Goal: Task Accomplishment & Management: Manage account settings

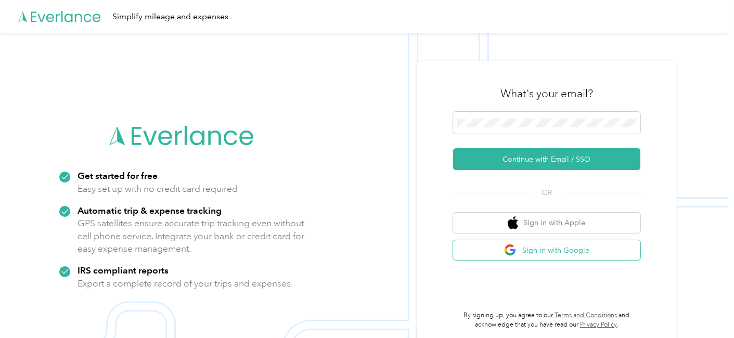
click at [559, 251] on button "Sign in with Google" at bounding box center [546, 250] width 187 height 20
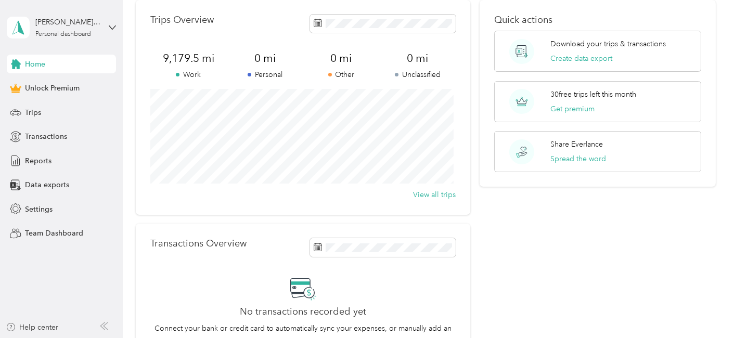
scroll to position [41, 0]
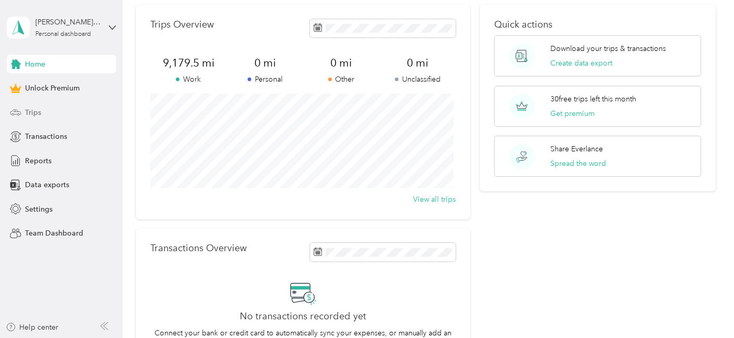
click at [38, 108] on span "Trips" at bounding box center [33, 112] width 16 height 11
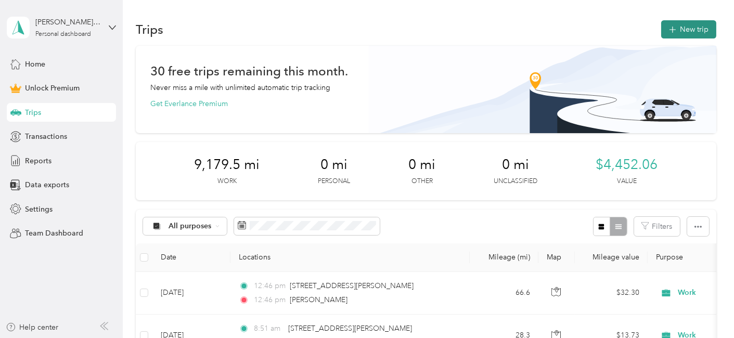
click at [684, 29] on button "New trip" at bounding box center [688, 29] width 55 height 18
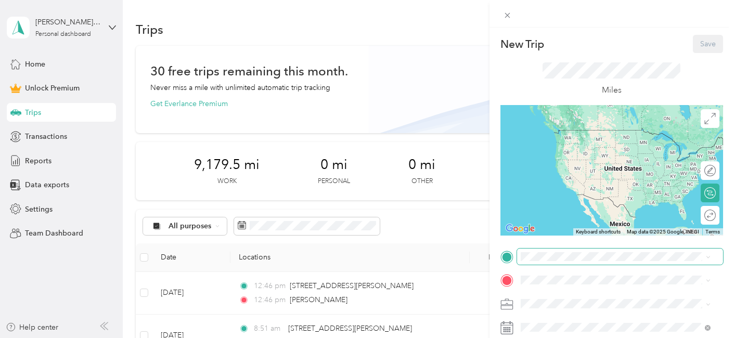
click at [568, 263] on span at bounding box center [620, 257] width 206 height 16
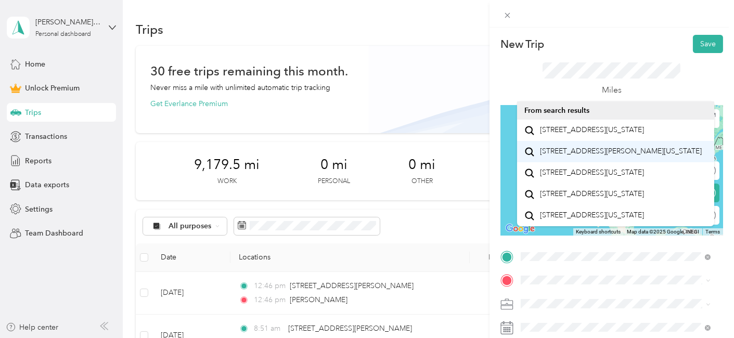
click at [602, 156] on span "[STREET_ADDRESS][PERSON_NAME][US_STATE]" at bounding box center [621, 151] width 162 height 9
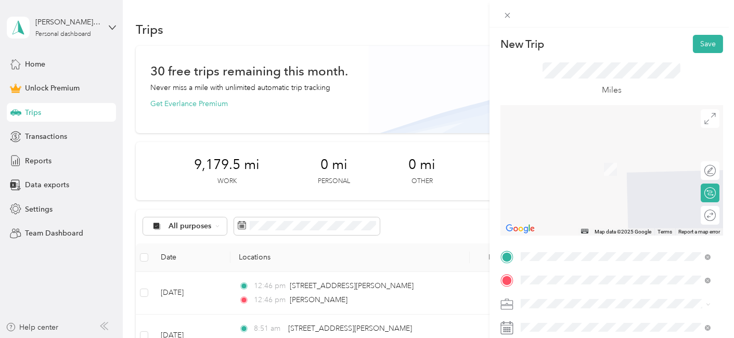
click at [567, 156] on span "[STREET_ADDRESS][US_STATE]" at bounding box center [592, 153] width 104 height 9
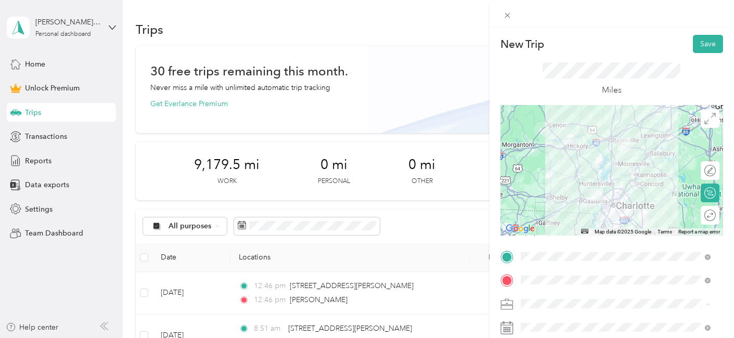
click at [544, 158] on div "Work" at bounding box center [615, 157] width 183 height 11
click at [699, 44] on button "Save" at bounding box center [708, 44] width 30 height 18
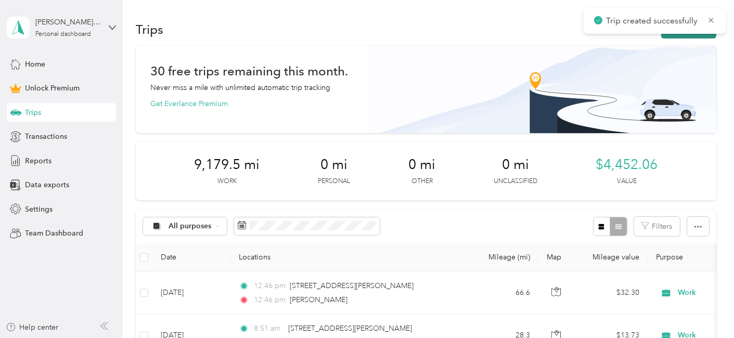
click at [681, 35] on button "New trip" at bounding box center [688, 29] width 55 height 18
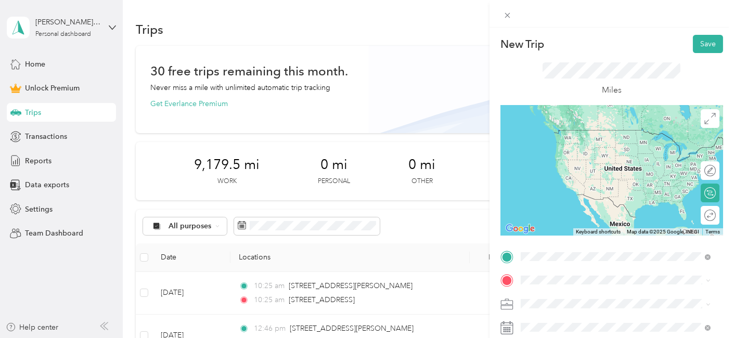
click at [602, 141] on li "[STREET_ADDRESS][US_STATE]" at bounding box center [615, 130] width 197 height 21
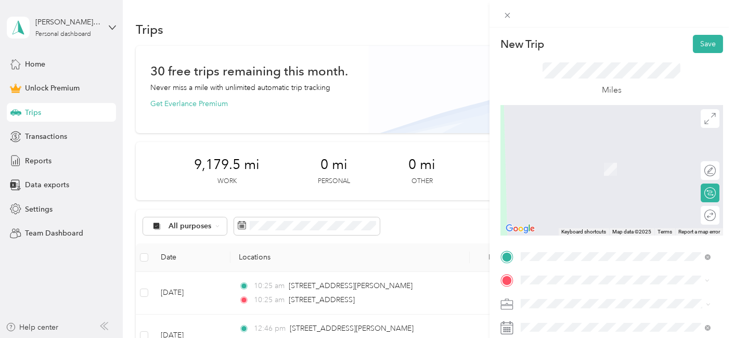
click at [591, 169] on div "Happy Valley [US_STATE], [GEOGRAPHIC_DATA]" at bounding box center [615, 158] width 183 height 22
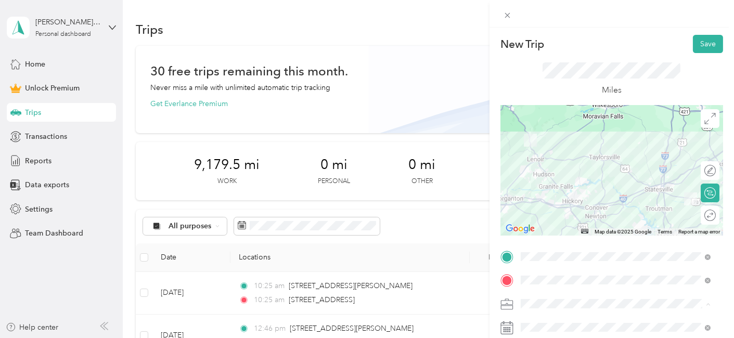
click at [545, 160] on div "Work" at bounding box center [615, 157] width 183 height 11
click at [711, 49] on button "Save" at bounding box center [708, 44] width 30 height 18
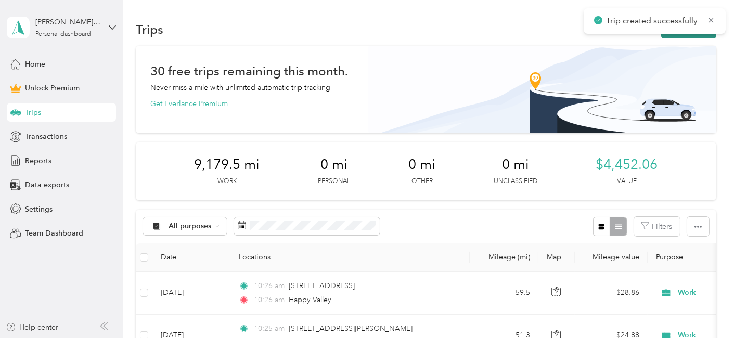
click at [680, 36] on button "New trip" at bounding box center [688, 29] width 55 height 18
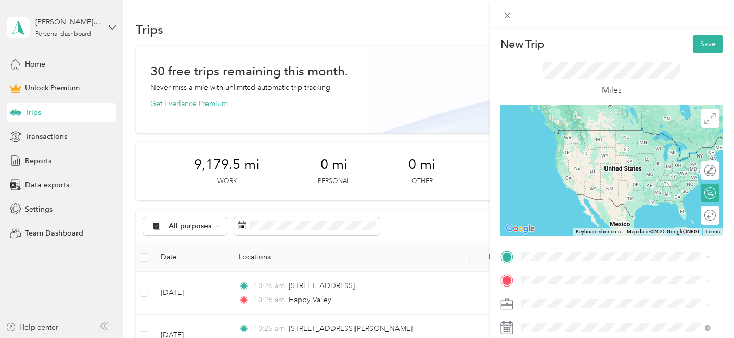
click at [585, 139] on span "Happy Valley [US_STATE], [GEOGRAPHIC_DATA]" at bounding box center [598, 132] width 117 height 18
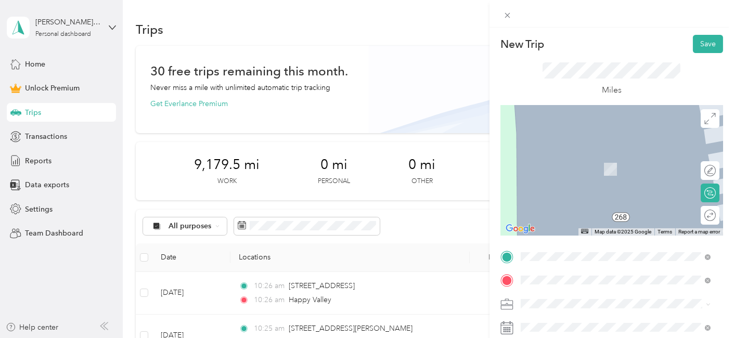
click at [596, 179] on span "[STREET_ADDRESS][PERSON_NAME][US_STATE]" at bounding box center [621, 174] width 162 height 9
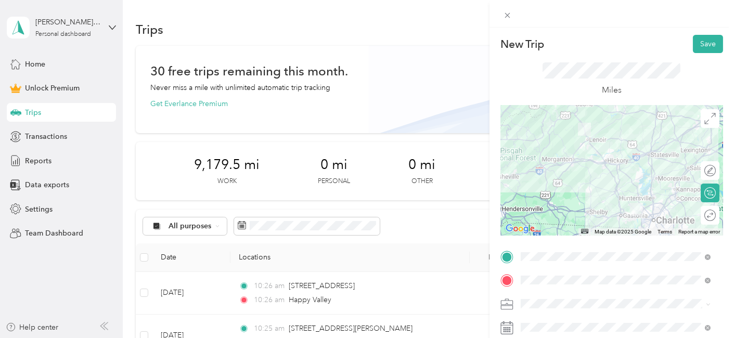
click at [559, 161] on div "Work" at bounding box center [615, 157] width 183 height 11
click at [698, 49] on button "Save" at bounding box center [708, 44] width 30 height 18
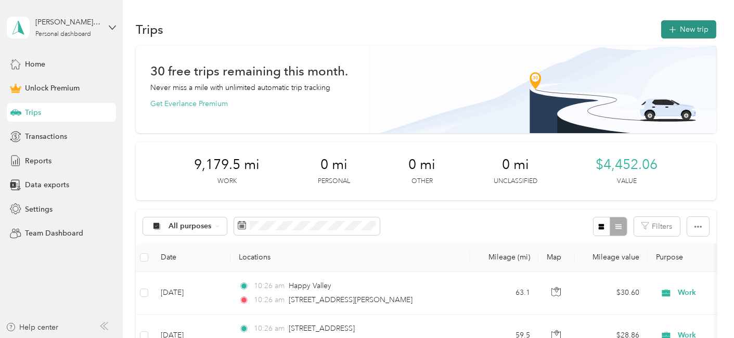
click at [679, 31] on button "New trip" at bounding box center [688, 29] width 55 height 18
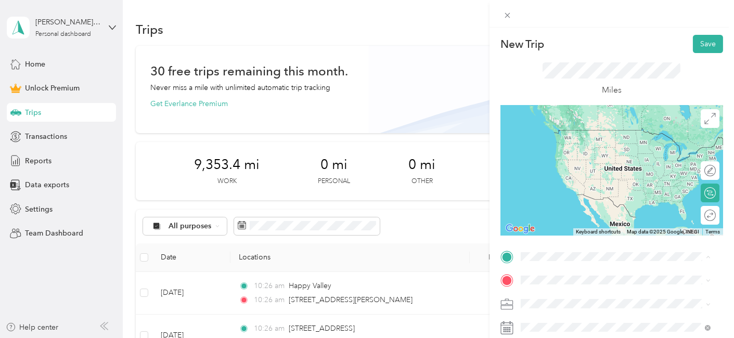
click at [556, 156] on span "[STREET_ADDRESS][PERSON_NAME][US_STATE]" at bounding box center [621, 151] width 162 height 9
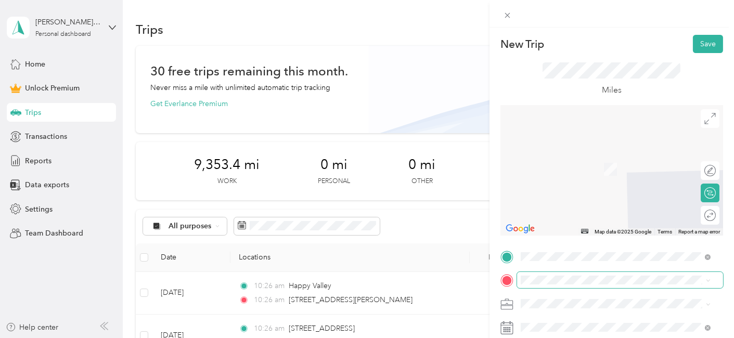
click at [541, 288] on span at bounding box center [620, 280] width 206 height 16
click at [541, 285] on span at bounding box center [620, 280] width 206 height 16
click at [576, 158] on span "[STREET_ADDRESS][US_STATE]" at bounding box center [592, 153] width 104 height 9
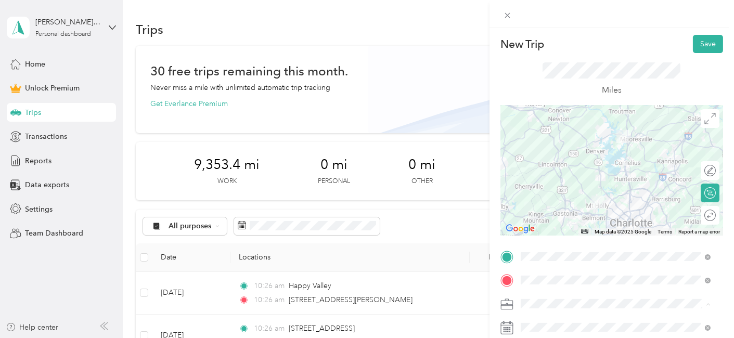
click at [556, 152] on div "Work" at bounding box center [615, 157] width 183 height 11
click at [700, 212] on div at bounding box center [705, 215] width 22 height 11
click at [698, 45] on button "Save" at bounding box center [708, 44] width 30 height 18
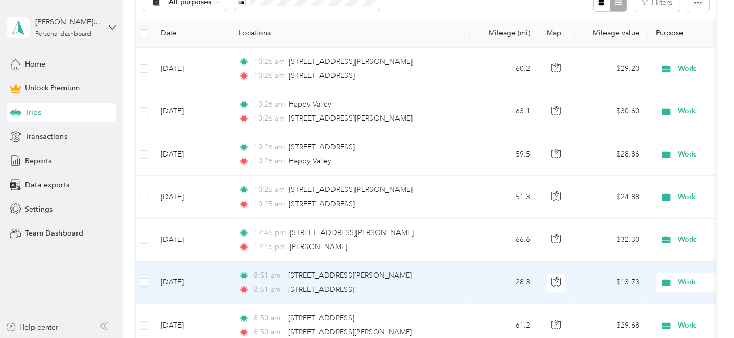
scroll to position [220, 0]
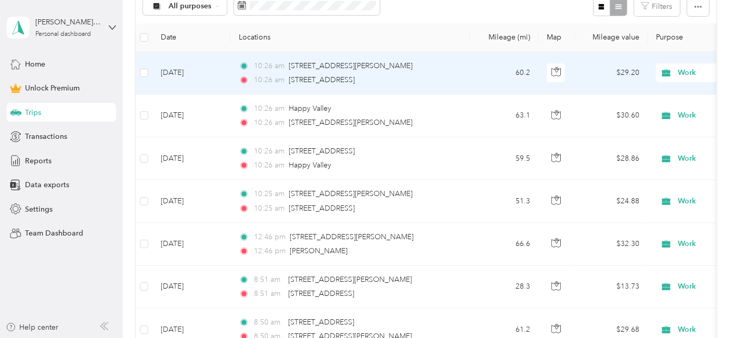
click at [429, 74] on div "10:26 am [STREET_ADDRESS]" at bounding box center [348, 79] width 219 height 11
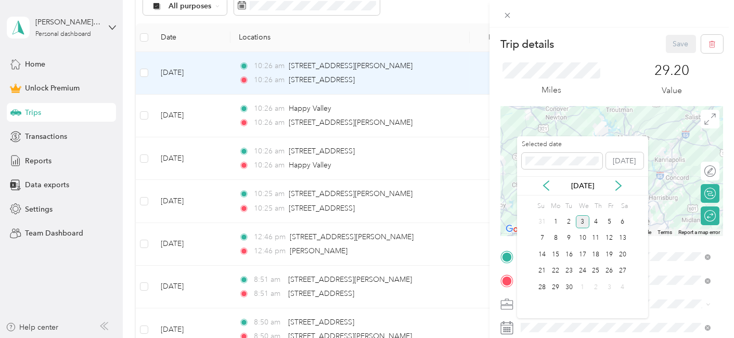
click at [543, 191] on div "[DATE]" at bounding box center [582, 185] width 131 height 19
click at [547, 184] on icon at bounding box center [546, 186] width 10 height 10
click at [570, 284] on div "26" at bounding box center [569, 287] width 14 height 13
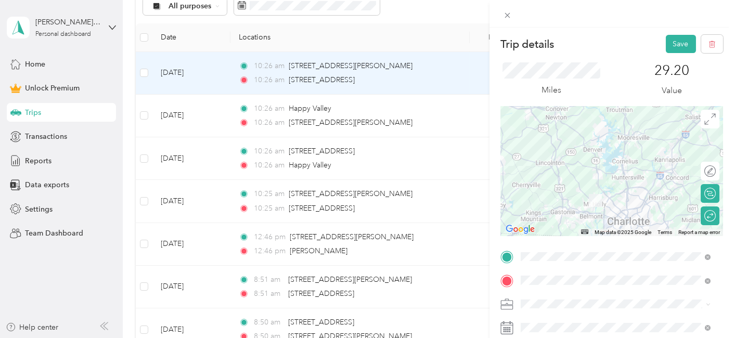
click at [670, 54] on div "Miles 29.20 Value" at bounding box center [611, 79] width 223 height 53
click at [672, 44] on button "Save" at bounding box center [681, 44] width 30 height 18
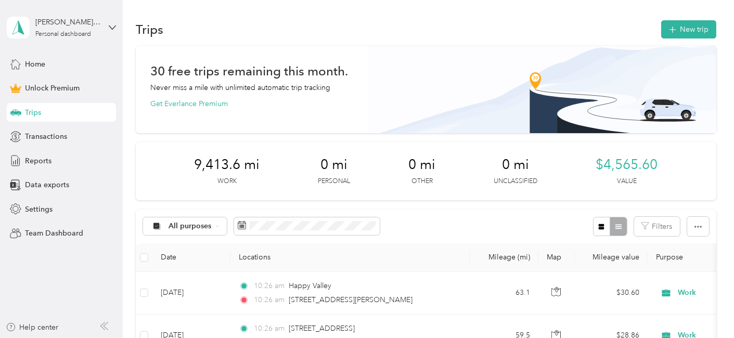
click at [664, 36] on button "New trip" at bounding box center [688, 29] width 55 height 18
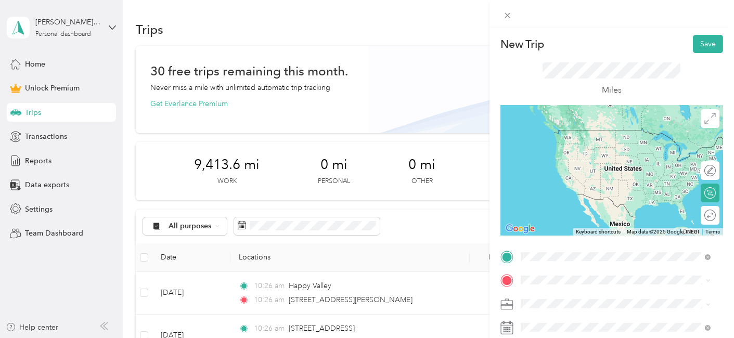
click at [590, 135] on span "[STREET_ADDRESS][US_STATE]" at bounding box center [592, 129] width 104 height 9
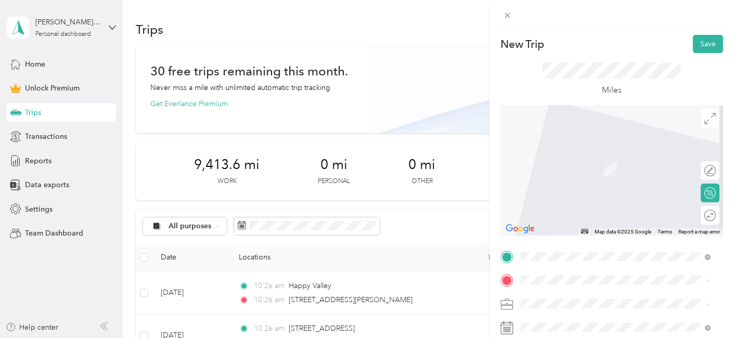
click at [563, 156] on span "[STREET_ADDRESS][PERSON_NAME][US_STATE]" at bounding box center [621, 151] width 162 height 9
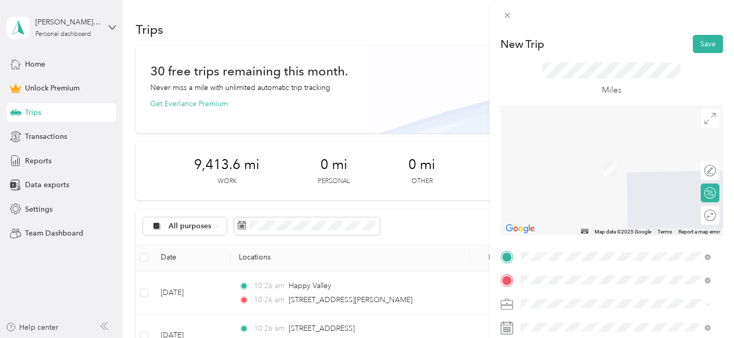
click at [593, 164] on span "[GEOGRAPHIC_DATA] [US_STATE], [GEOGRAPHIC_DATA]" at bounding box center [598, 158] width 117 height 18
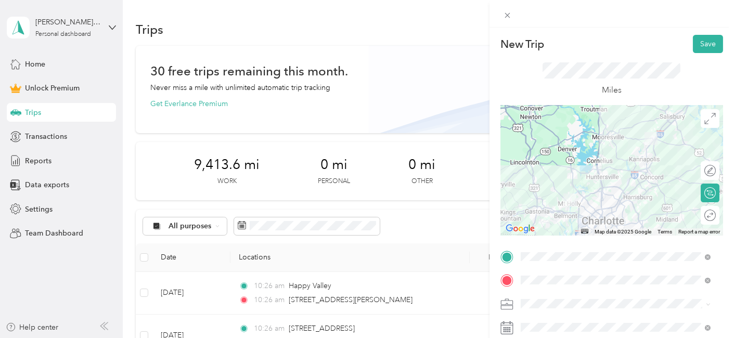
click at [550, 310] on span at bounding box center [620, 304] width 206 height 16
click at [554, 162] on li "Work" at bounding box center [615, 158] width 197 height 18
click at [550, 319] on span at bounding box center [620, 327] width 206 height 16
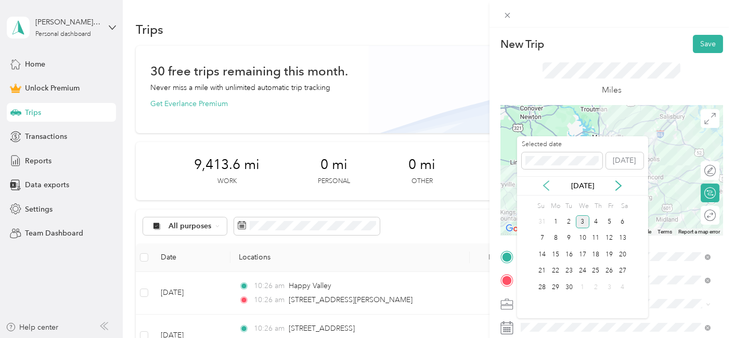
click at [544, 186] on icon at bounding box center [546, 185] width 5 height 9
click at [596, 256] on div "14" at bounding box center [596, 254] width 14 height 13
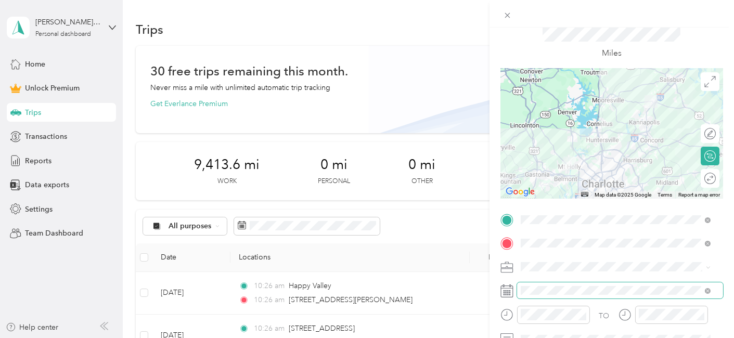
scroll to position [37, 0]
click at [695, 181] on div at bounding box center [699, 177] width 9 height 9
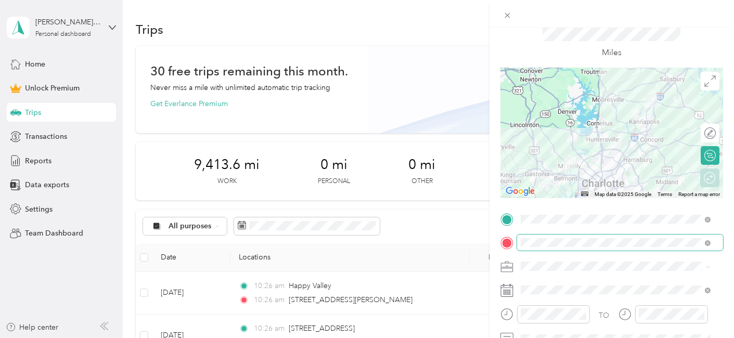
scroll to position [0, 0]
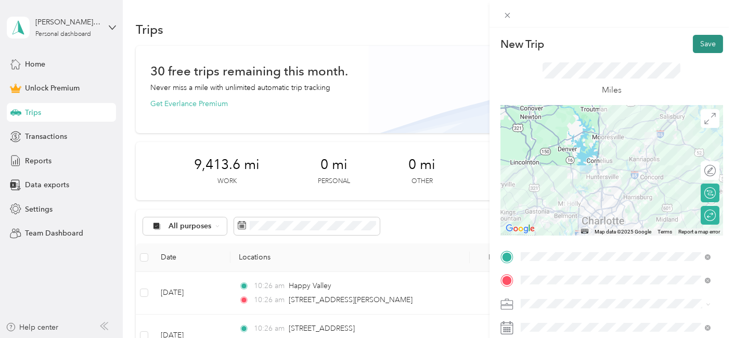
click at [708, 38] on button "Save" at bounding box center [708, 44] width 30 height 18
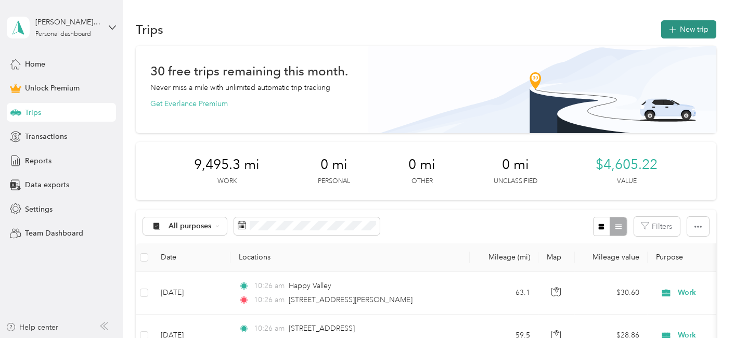
click at [675, 35] on button "New trip" at bounding box center [688, 29] width 55 height 18
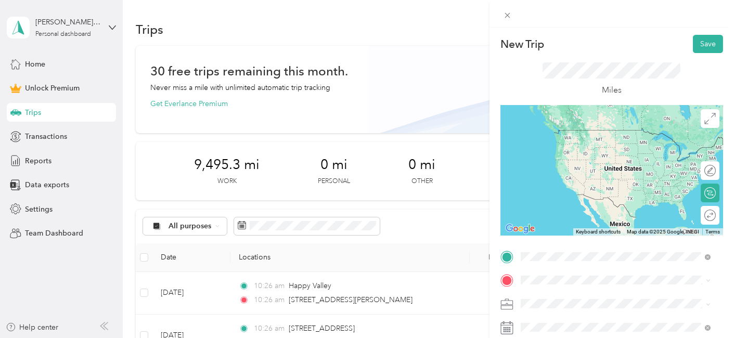
click at [584, 156] on span "[STREET_ADDRESS][PERSON_NAME][US_STATE]" at bounding box center [621, 151] width 162 height 9
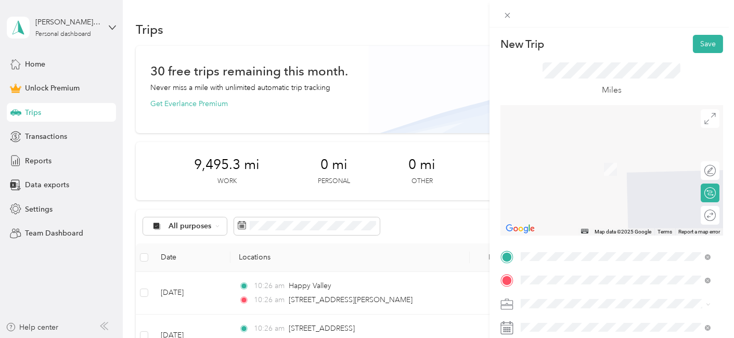
click at [599, 166] on div "[GEOGRAPHIC_DATA][US_STATE], [GEOGRAPHIC_DATA]" at bounding box center [615, 158] width 183 height 22
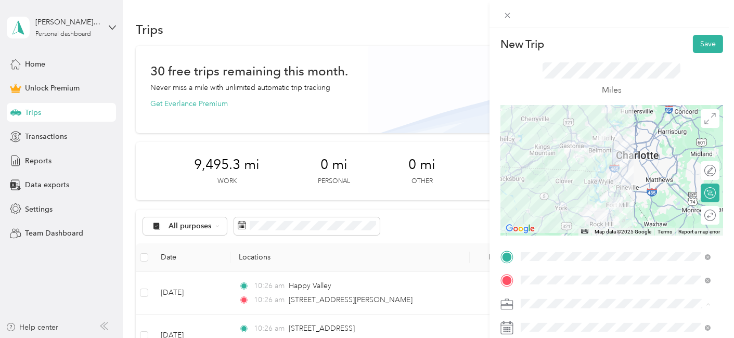
click at [560, 160] on div "Work" at bounding box center [615, 157] width 183 height 11
click at [695, 214] on div at bounding box center [699, 215] width 9 height 9
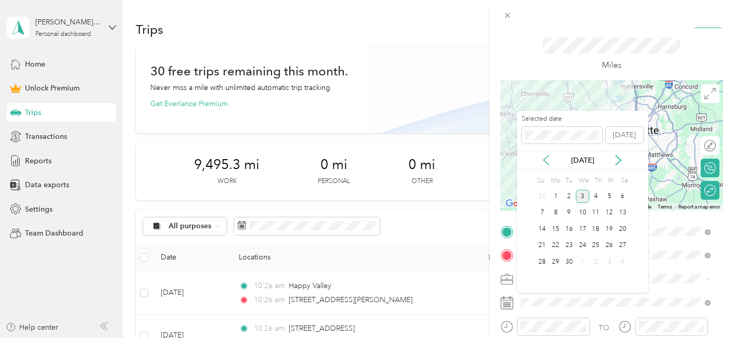
click at [545, 160] on icon at bounding box center [546, 160] width 10 height 10
click at [580, 210] on div "6" at bounding box center [583, 213] width 14 height 13
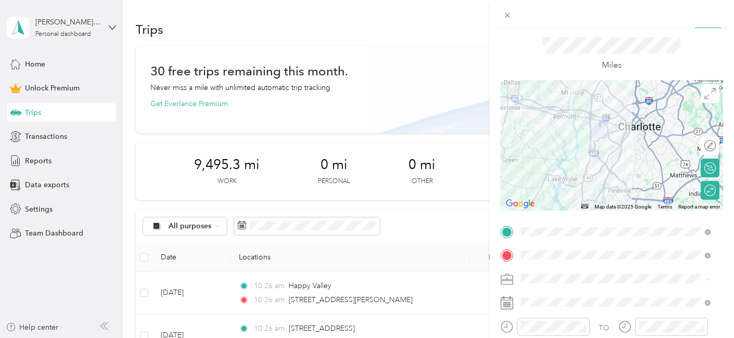
scroll to position [0, 0]
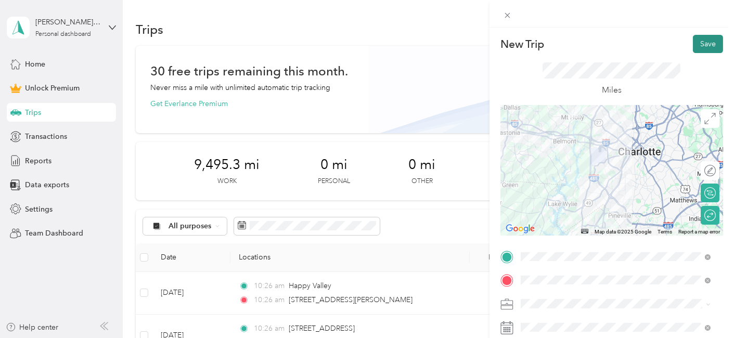
click at [700, 50] on button "Save" at bounding box center [708, 44] width 30 height 18
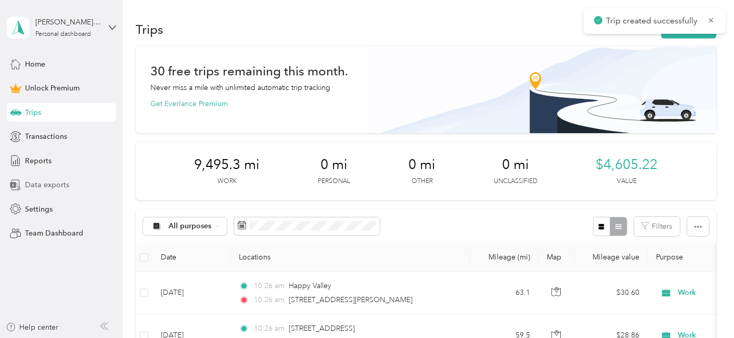
click at [44, 187] on span "Data exports" at bounding box center [47, 184] width 44 height 11
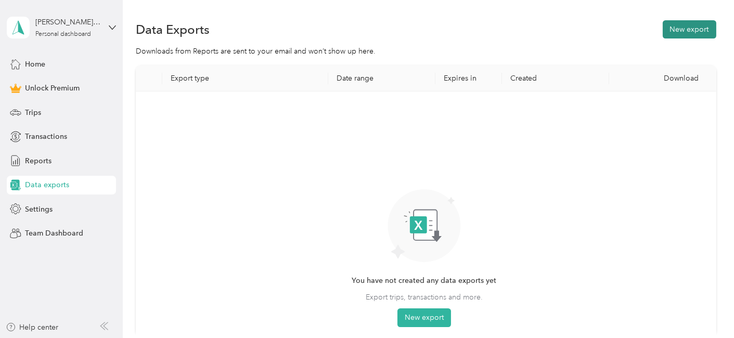
click at [691, 31] on button "New export" at bounding box center [690, 29] width 54 height 18
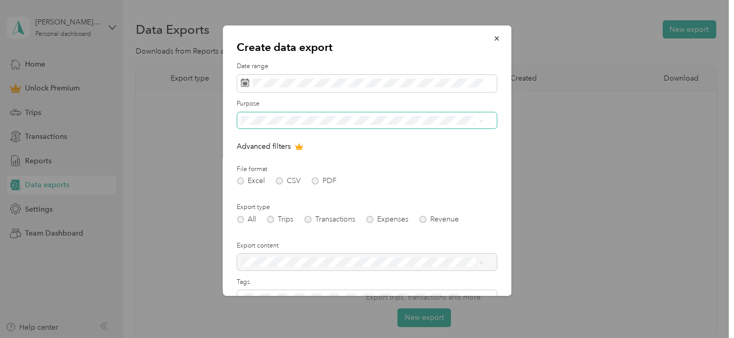
drag, startPoint x: 310, startPoint y: 90, endPoint x: 278, endPoint y: 114, distance: 39.3
click at [278, 114] on span at bounding box center [367, 120] width 260 height 16
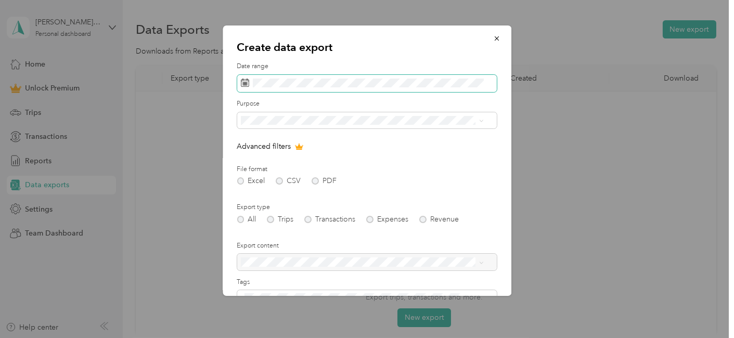
click at [277, 78] on span at bounding box center [367, 84] width 260 height 18
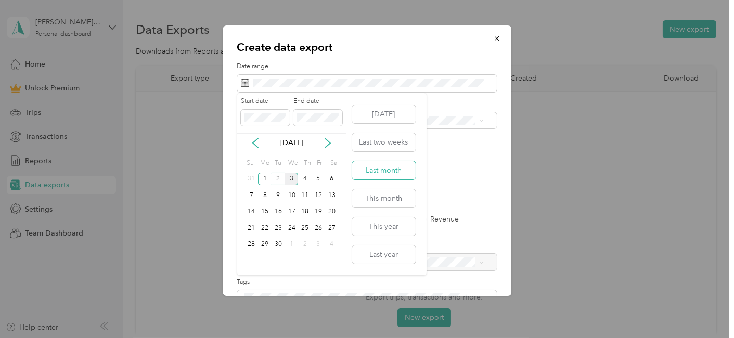
click at [395, 170] on button "Last month" at bounding box center [383, 170] width 63 height 18
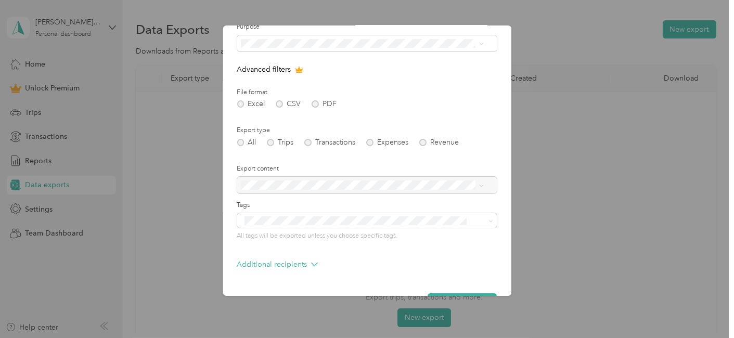
scroll to position [107, 0]
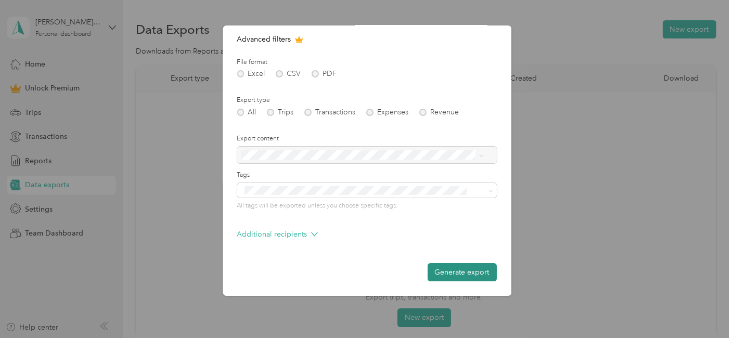
click at [456, 269] on button "Generate export" at bounding box center [462, 272] width 69 height 18
